Goal: Task Accomplishment & Management: Complete application form

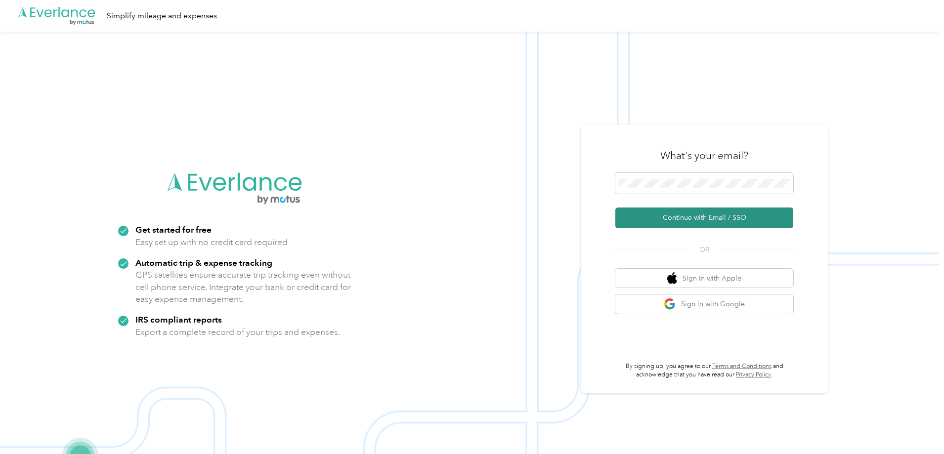
click at [709, 218] on button "Continue with Email / SSO" at bounding box center [704, 218] width 178 height 21
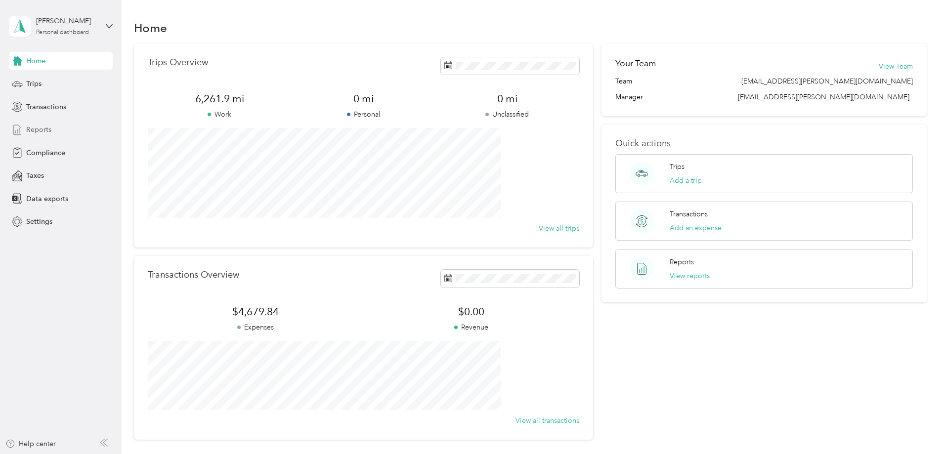
click at [49, 132] on span "Reports" at bounding box center [38, 130] width 25 height 10
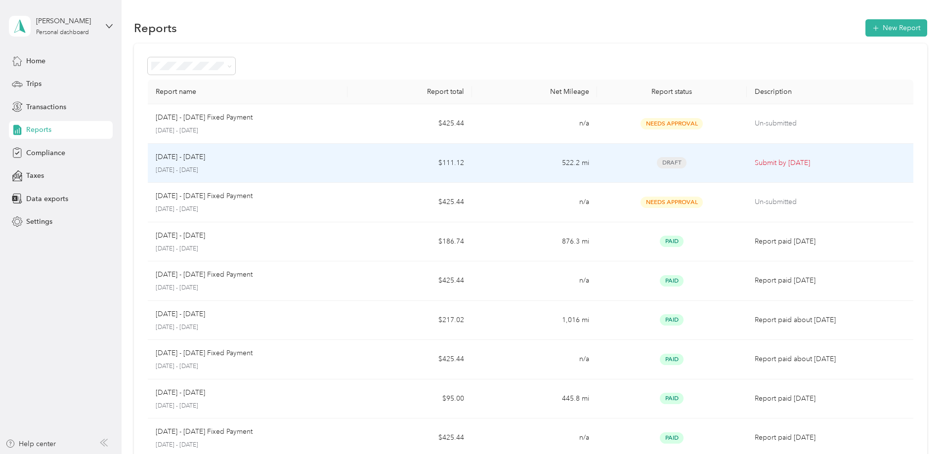
click at [205, 158] on p "Sep 1 - 30, 2025" at bounding box center [180, 157] width 49 height 11
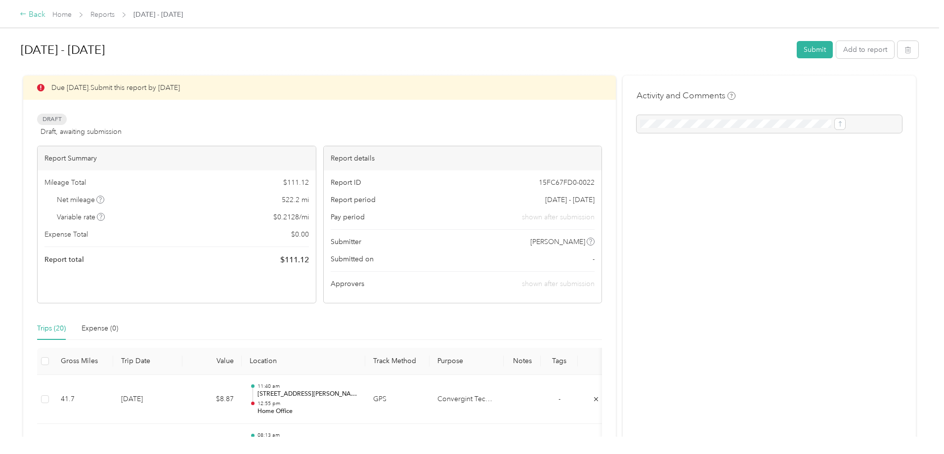
click at [45, 17] on div "Back" at bounding box center [33, 15] width 26 height 12
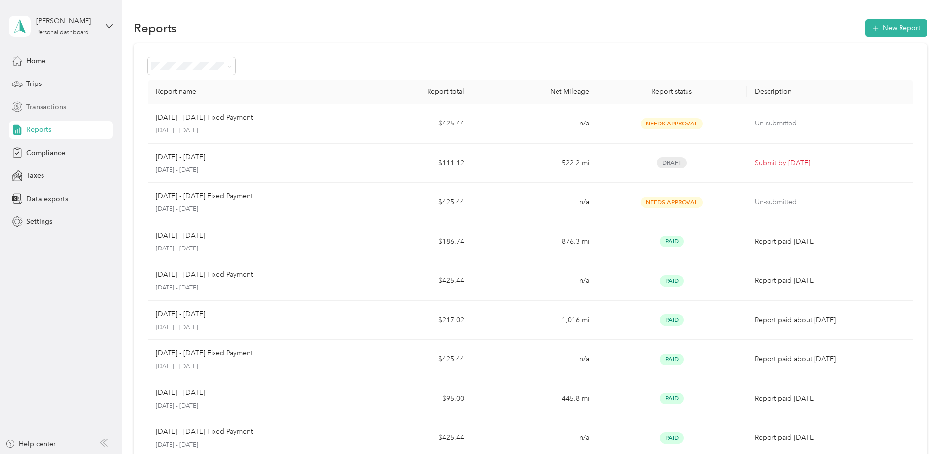
click at [49, 107] on span "Transactions" at bounding box center [46, 107] width 40 height 10
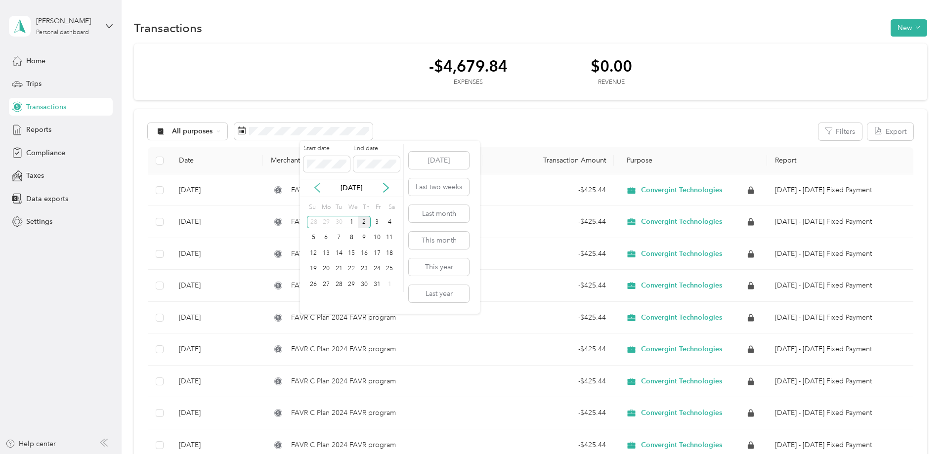
click at [317, 185] on icon at bounding box center [317, 188] width 10 height 10
click at [326, 218] on div "1" at bounding box center [326, 222] width 13 height 12
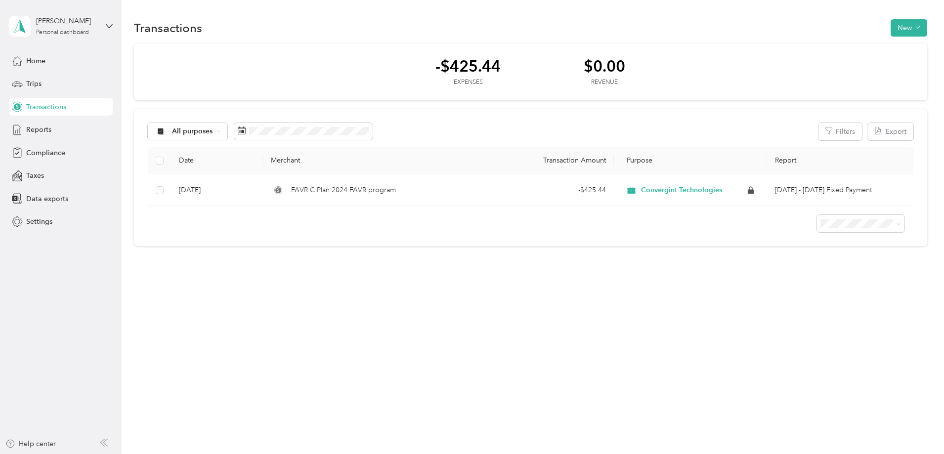
click at [528, 286] on div "Transactions New -$425.44 Expenses $0.00 Revenue All purposes Filters Export Da…" at bounding box center [530, 149] width 817 height 299
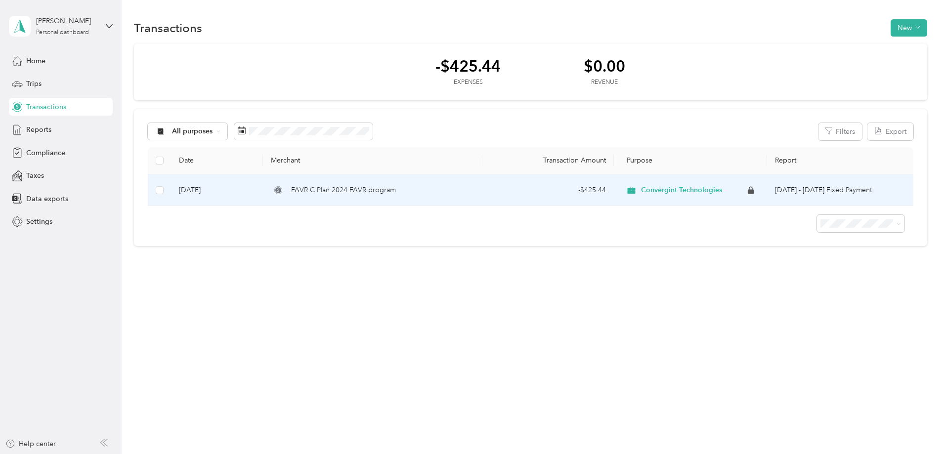
click at [263, 190] on td "Sep 12, 2025" at bounding box center [217, 190] width 92 height 32
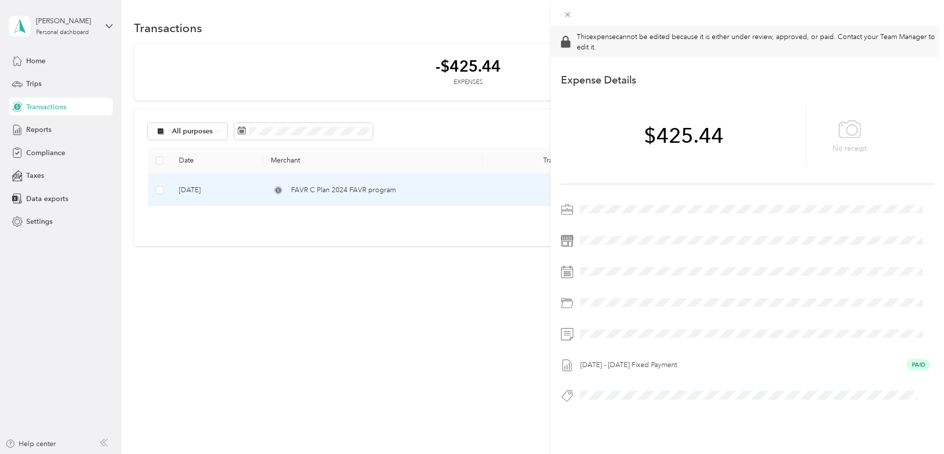
click at [276, 190] on div "This expense cannot be edited because it is either under review, approved, or p…" at bounding box center [472, 227] width 944 height 454
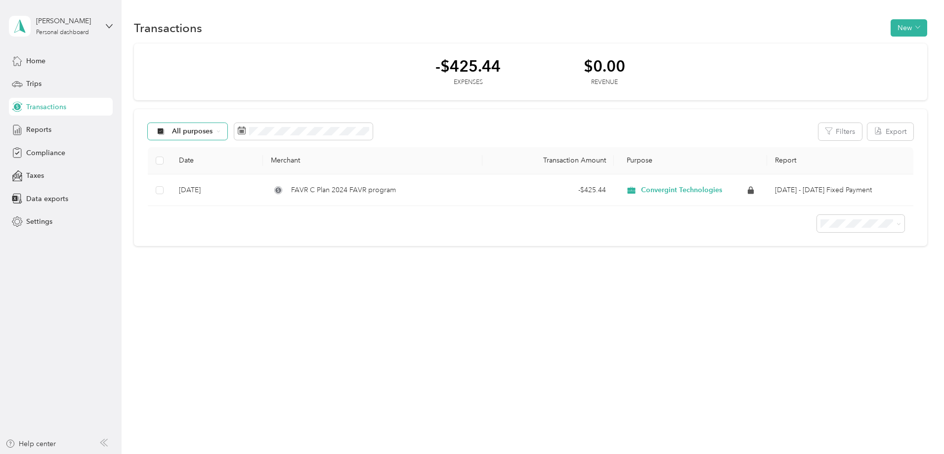
click at [220, 131] on icon at bounding box center [218, 131] width 4 height 4
click at [278, 187] on li "Convergint Technologies" at bounding box center [270, 183] width 113 height 17
click at [45, 86] on div "Trips" at bounding box center [61, 84] width 104 height 18
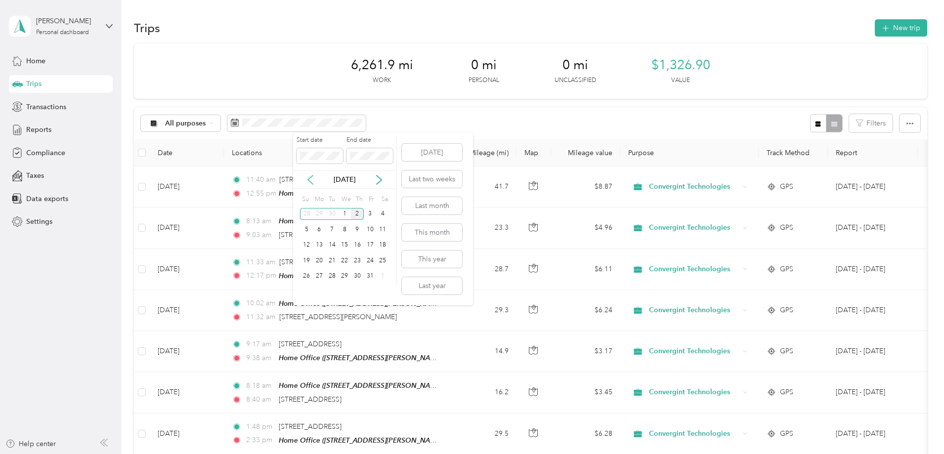
click at [311, 182] on icon at bounding box center [310, 179] width 5 height 9
click at [317, 214] on div "1" at bounding box center [319, 214] width 13 height 12
click at [333, 275] on div "30" at bounding box center [332, 276] width 13 height 12
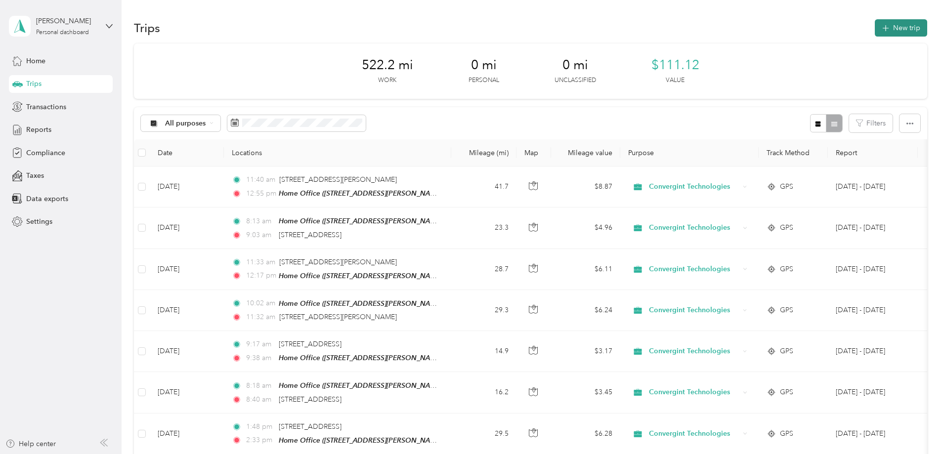
click at [875, 28] on button "New trip" at bounding box center [901, 27] width 52 height 17
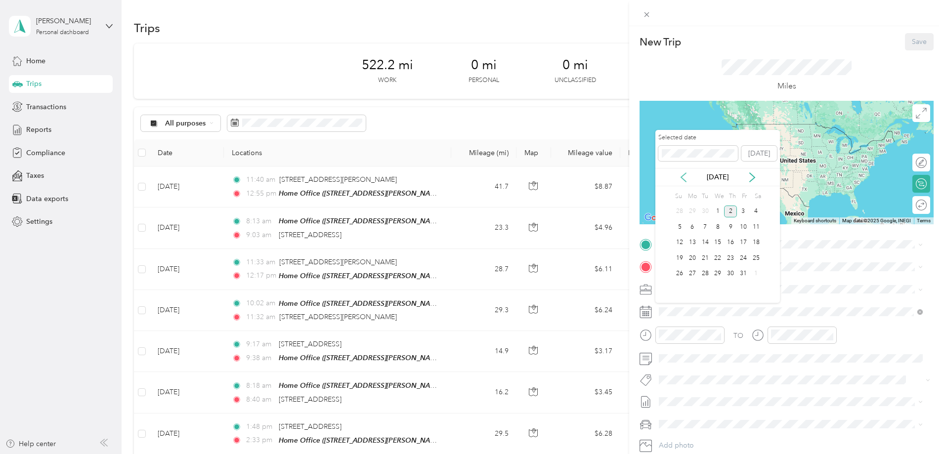
click at [681, 176] on icon at bounding box center [683, 177] width 10 height 10
click at [703, 272] on div "30" at bounding box center [705, 274] width 13 height 12
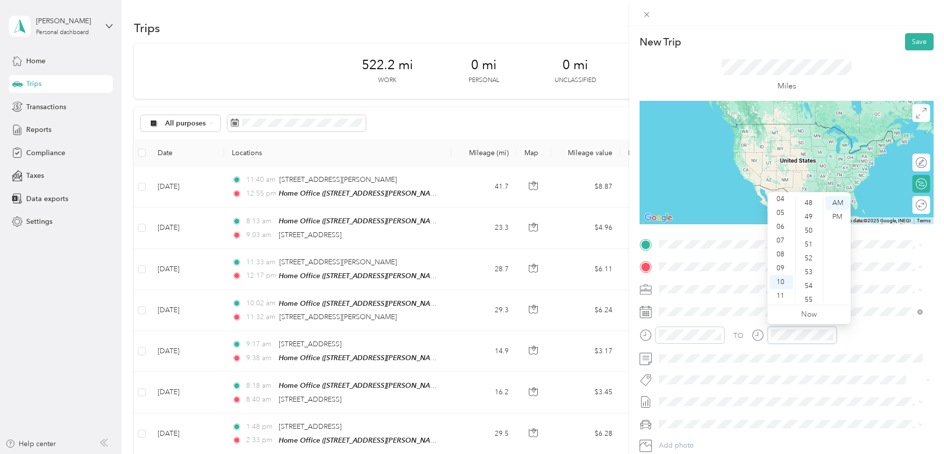
scroll to position [553, 0]
click at [697, 279] on span "6726 Shady Brook Lane Dallas, Texas 75231, United States" at bounding box center [754, 280] width 154 height 9
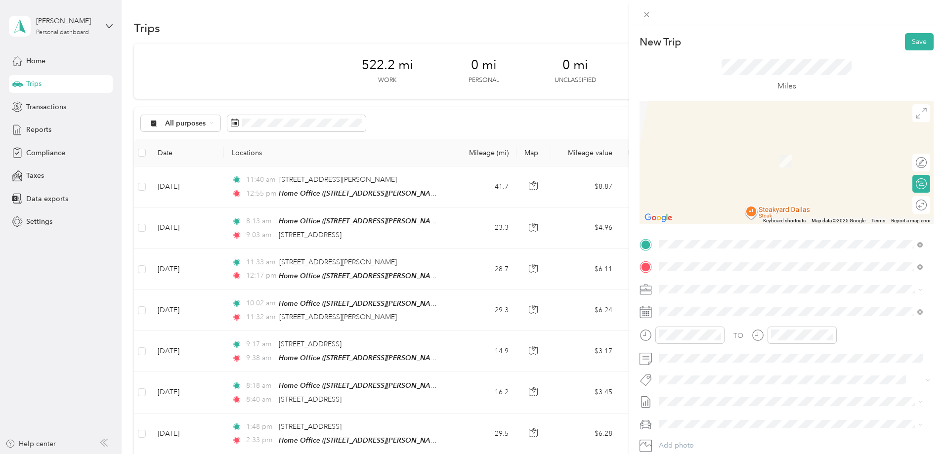
click at [704, 307] on span "501 Meacham Boulevard Fort Worth, Texas 76106, United States" at bounding box center [754, 302] width 154 height 9
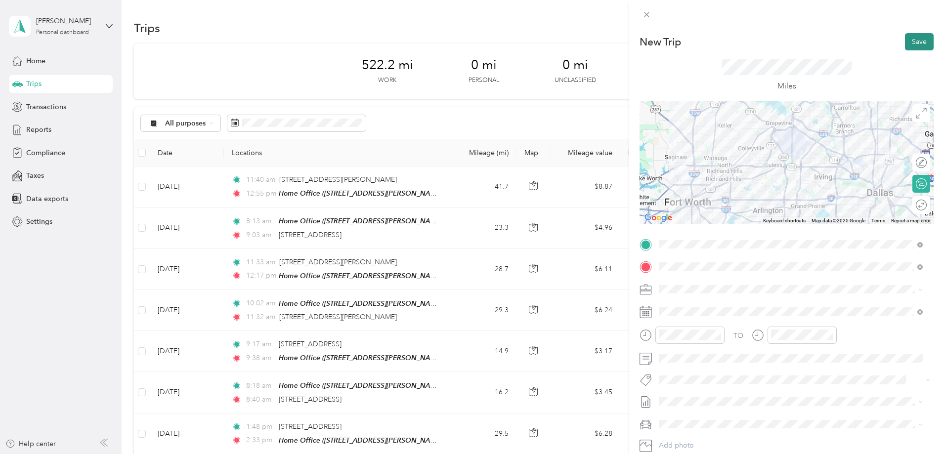
click at [909, 44] on button "Save" at bounding box center [919, 41] width 29 height 17
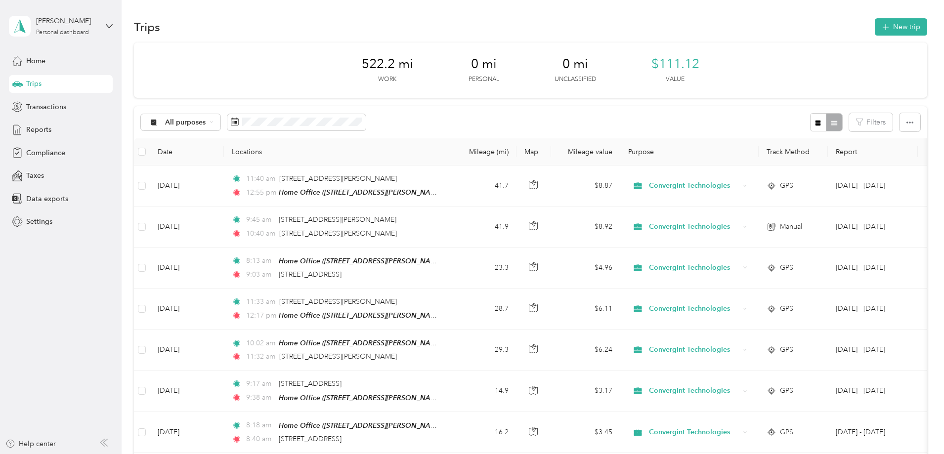
scroll to position [0, 0]
click at [48, 130] on span "Reports" at bounding box center [38, 130] width 25 height 10
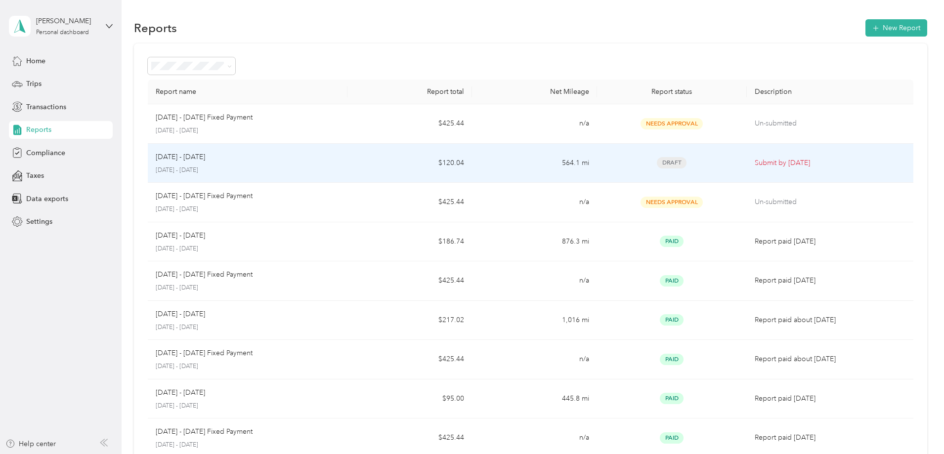
click at [331, 165] on div "Sep 1 - 30, 2025 September 1 - 30, 2025" at bounding box center [248, 163] width 184 height 23
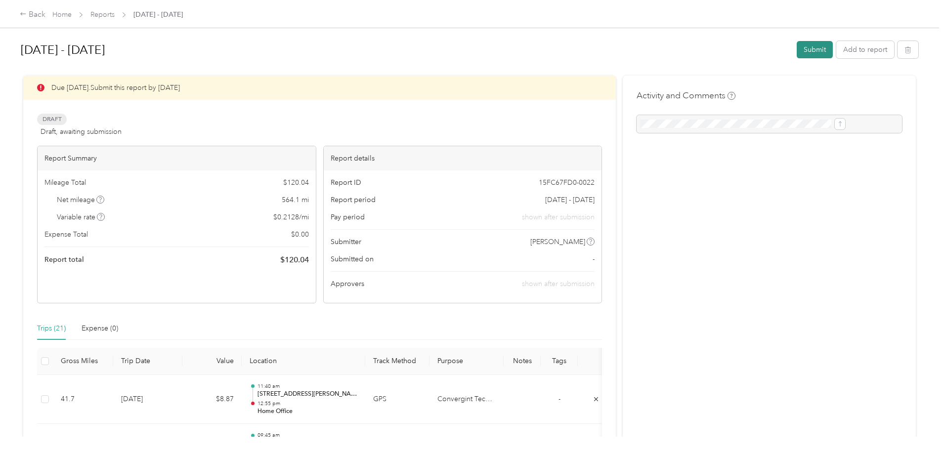
click at [797, 49] on button "Submit" at bounding box center [815, 49] width 36 height 17
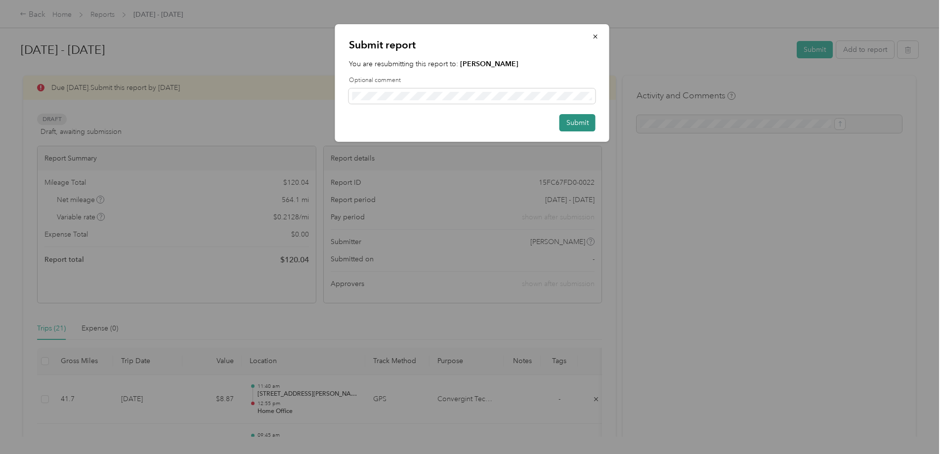
click at [577, 124] on button "Submit" at bounding box center [577, 122] width 36 height 17
